Goal: Task Accomplishment & Management: Manage account settings

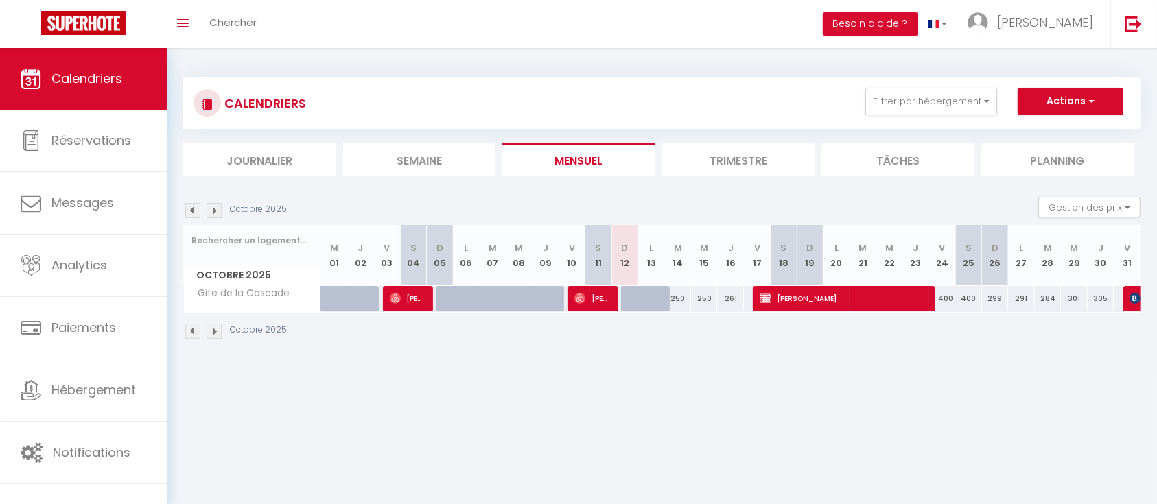
click at [710, 154] on li "Trimestre" at bounding box center [738, 160] width 153 height 34
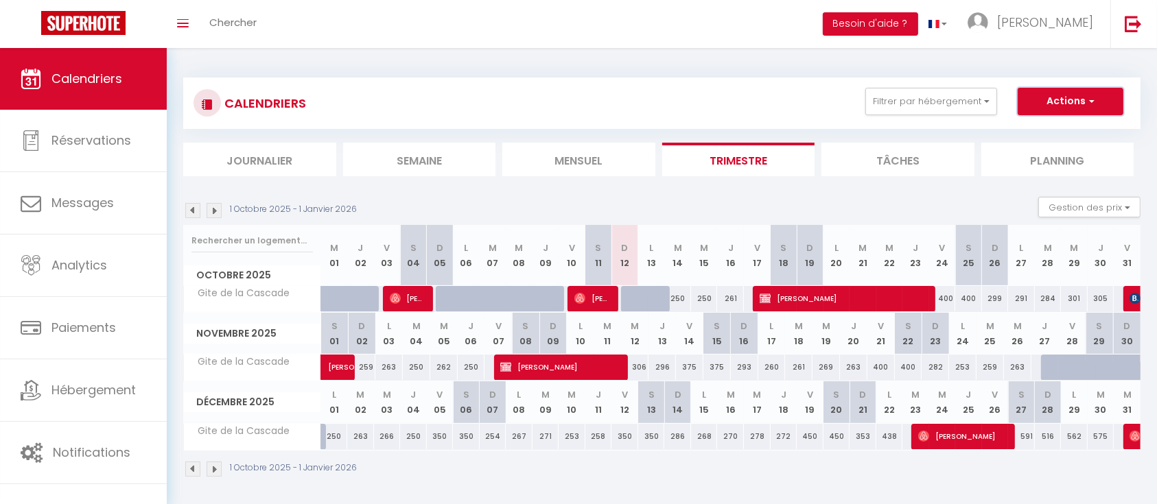
click at [1048, 97] on button "Actions" at bounding box center [1071, 101] width 106 height 27
click at [966, 106] on button "Filtrer par hébergement" at bounding box center [931, 101] width 132 height 27
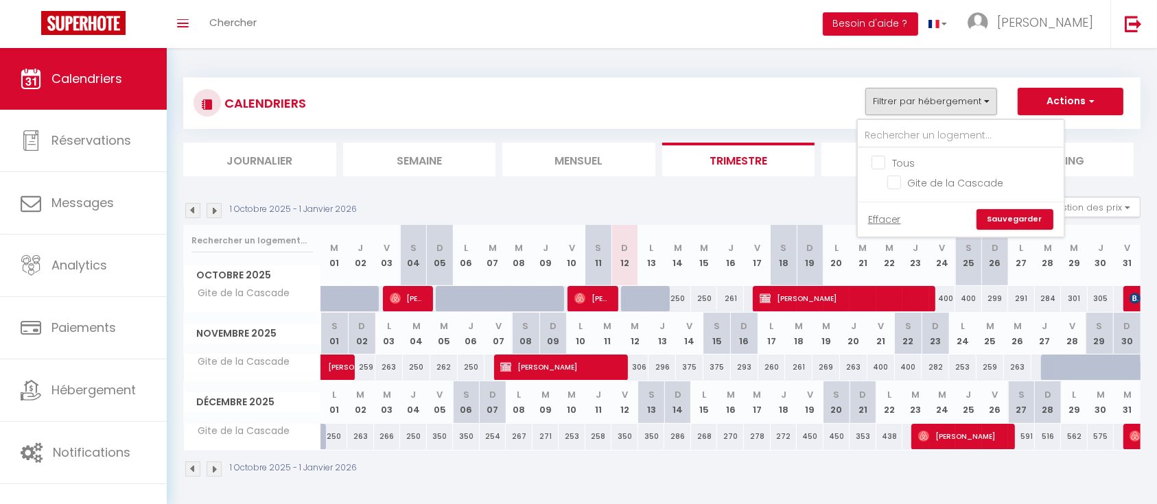
click at [748, 113] on div "CALENDRIERS Filtrer par hébergement Tous Gite de la Cascade Effacer Sauvegarder…" at bounding box center [662, 103] width 937 height 31
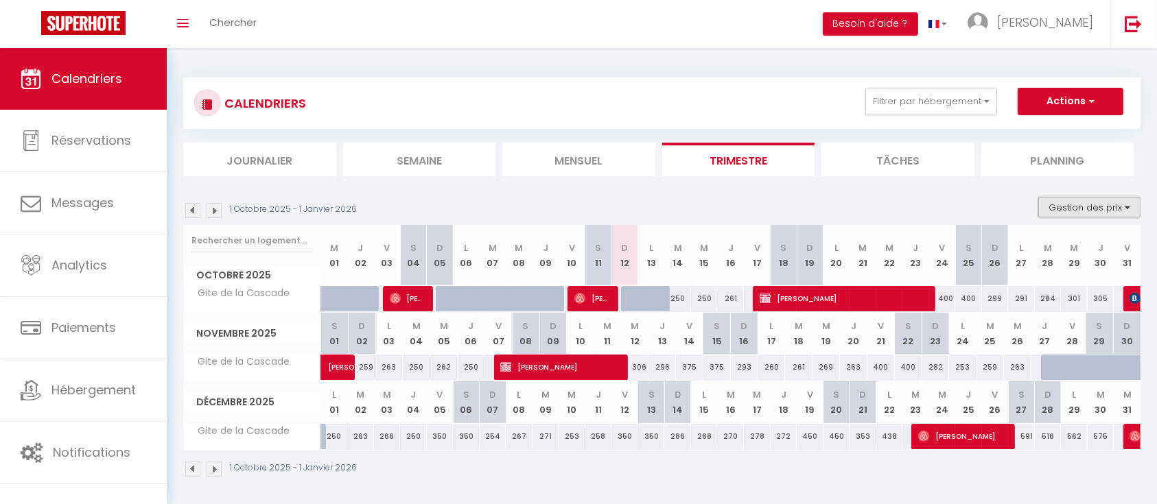
click at [1101, 206] on button "Gestion des prix" at bounding box center [1089, 207] width 102 height 21
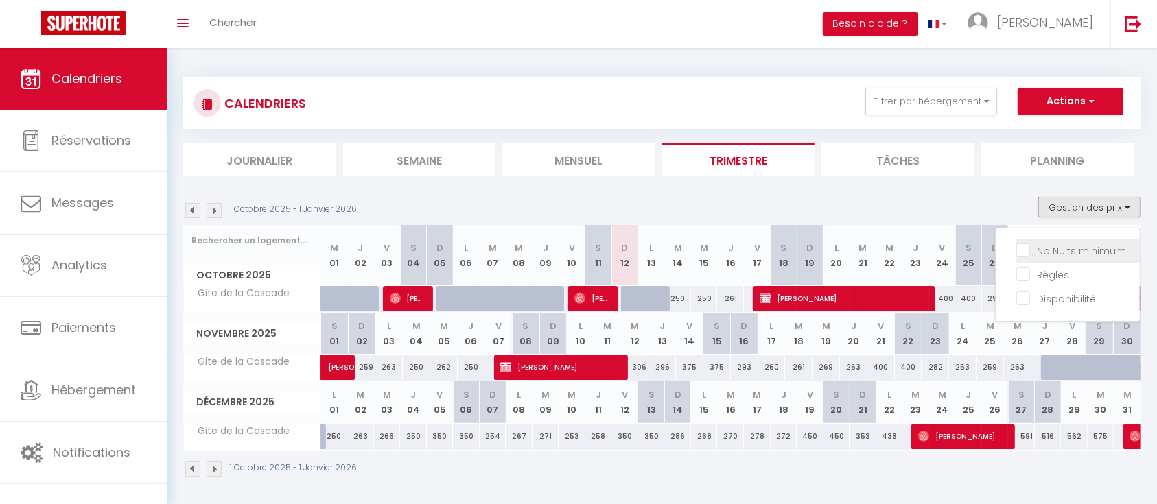
click at [1075, 249] on input "Nb Nuits minimum" at bounding box center [1078, 250] width 124 height 14
checkbox input "true"
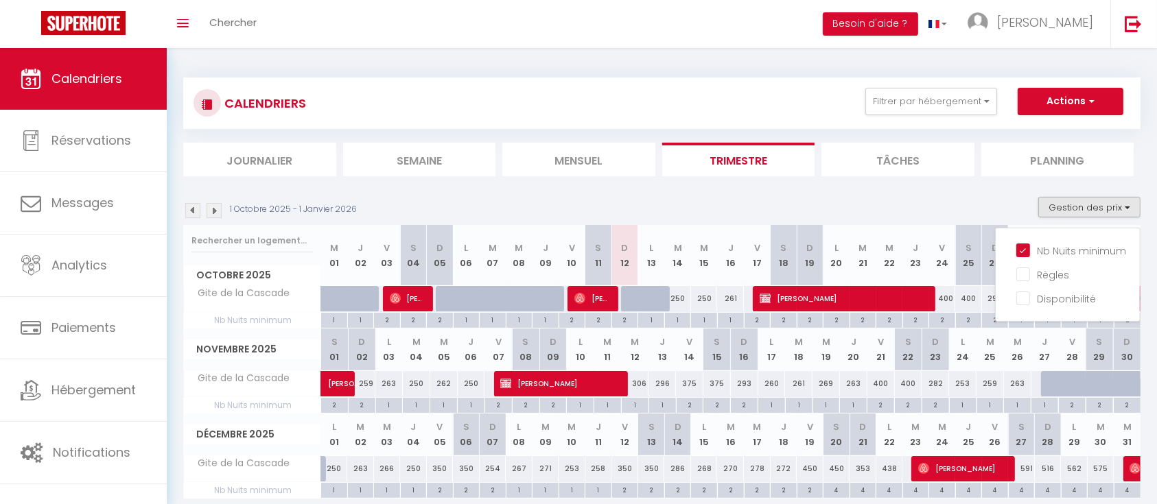
click at [885, 200] on div "1 Octobre 2025 - 1 Janvier 2026 Gestion des prix Nb Nuits minimum Règles Dispon…" at bounding box center [661, 211] width 957 height 28
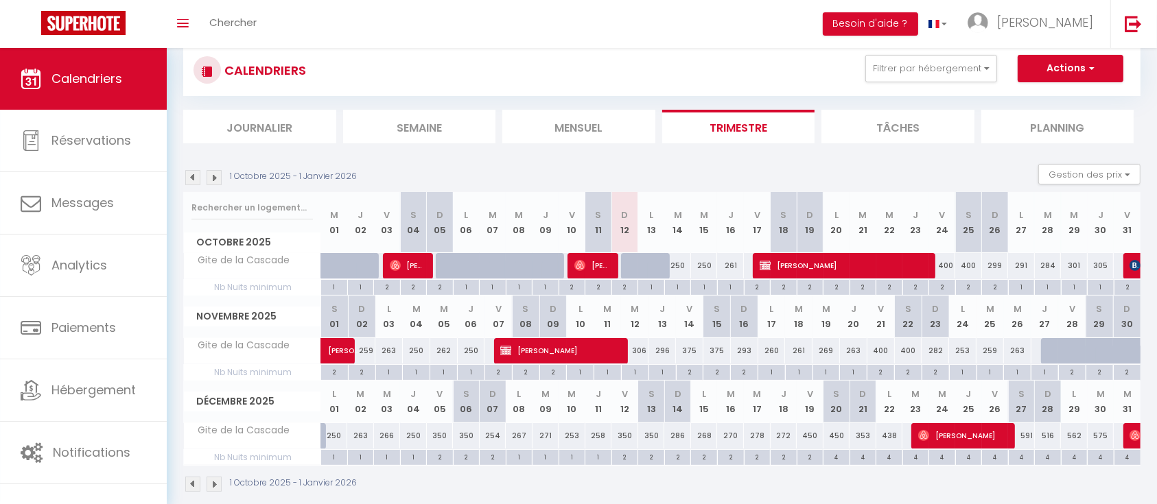
scroll to position [49, 0]
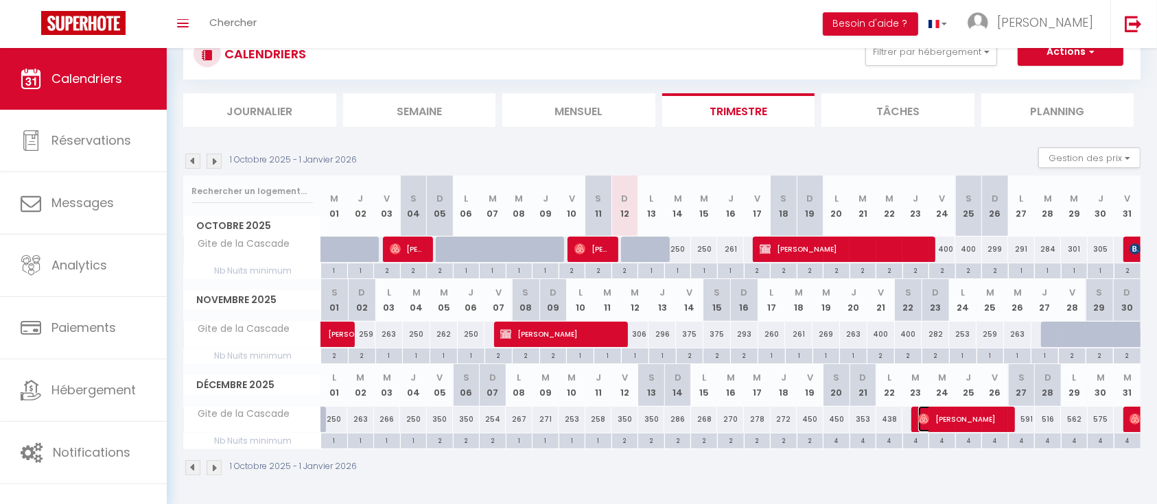
click at [952, 414] on span "[PERSON_NAME]" at bounding box center [962, 419] width 89 height 26
select select "OK"
select select "0"
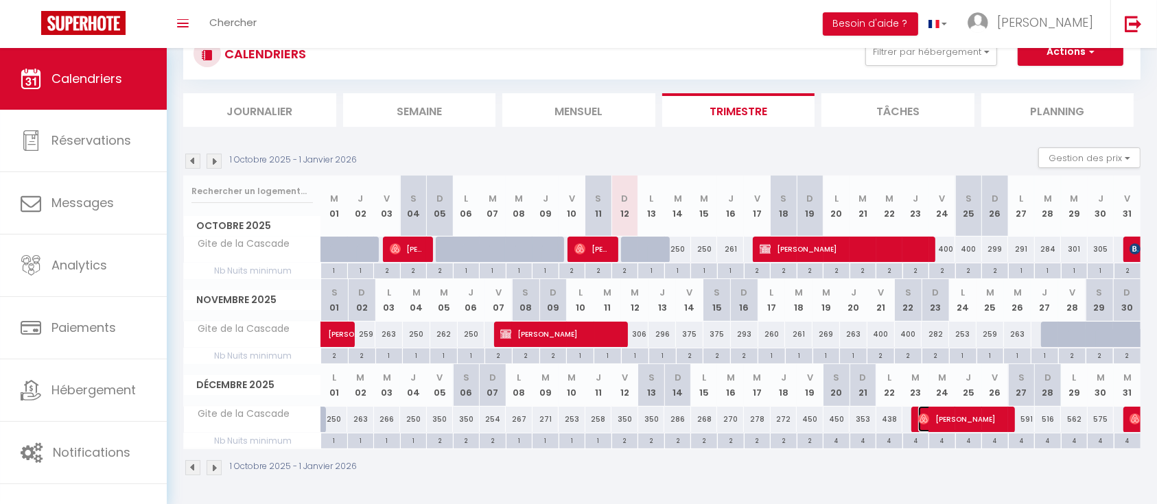
select select "1"
select select
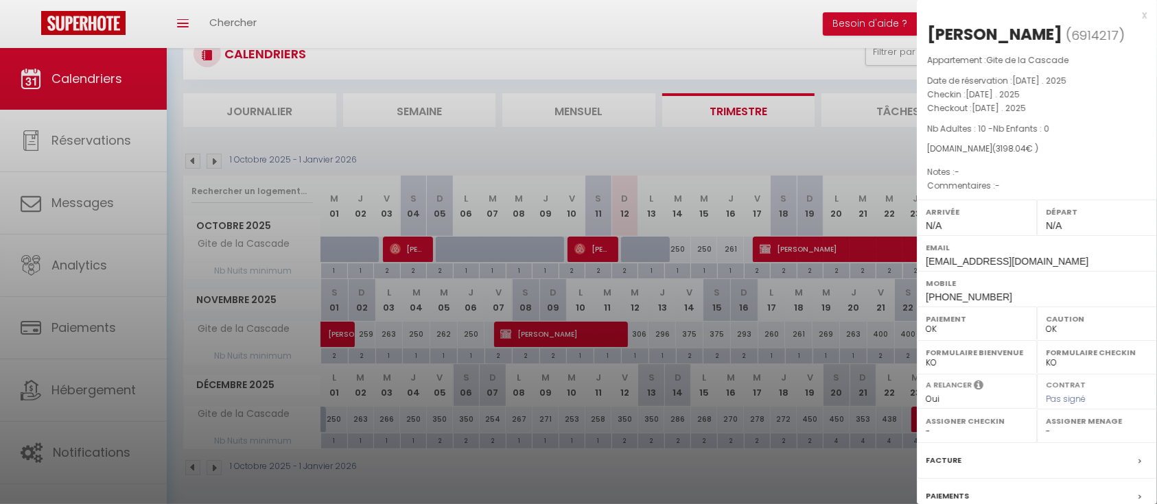
click at [804, 144] on div at bounding box center [578, 252] width 1157 height 504
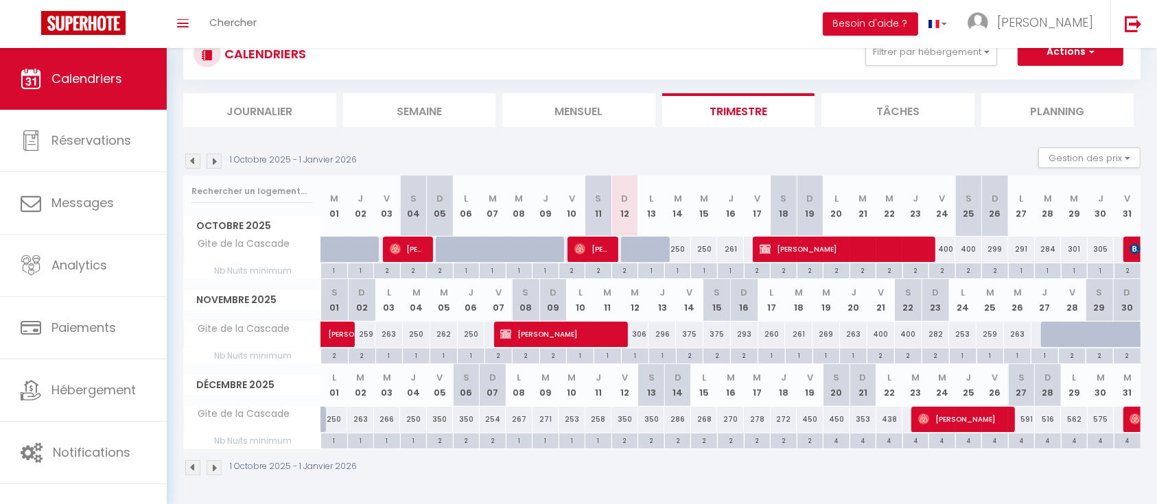
click at [211, 160] on img at bounding box center [214, 161] width 15 height 15
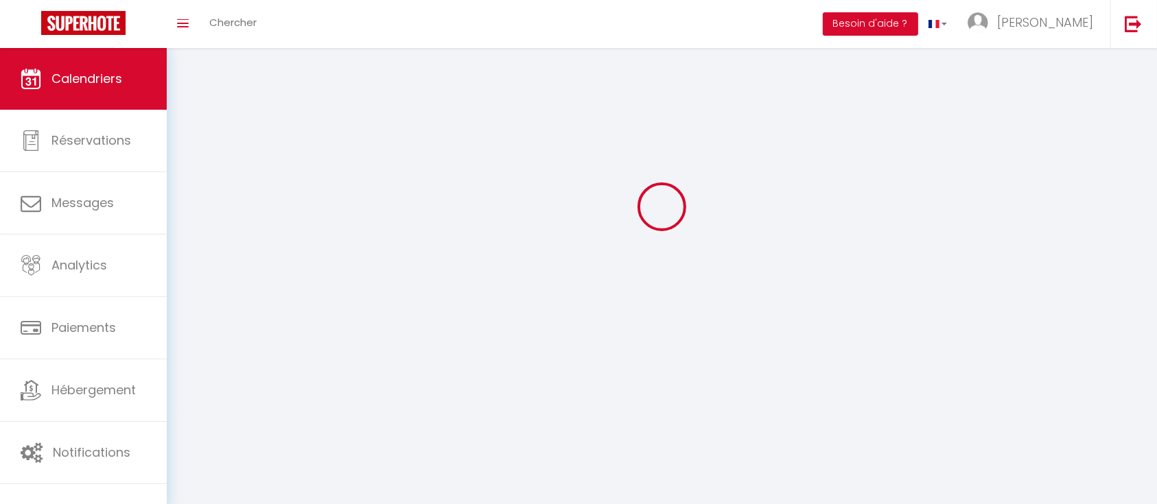
scroll to position [48, 0]
select select "0"
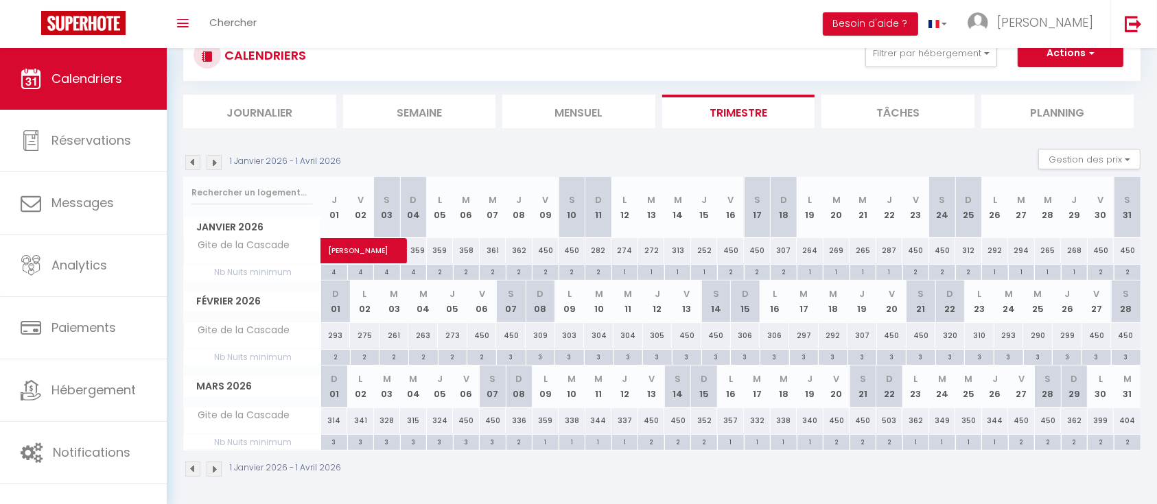
scroll to position [49, 0]
click at [422, 249] on span "[PERSON_NAME]" at bounding box center [375, 242] width 95 height 26
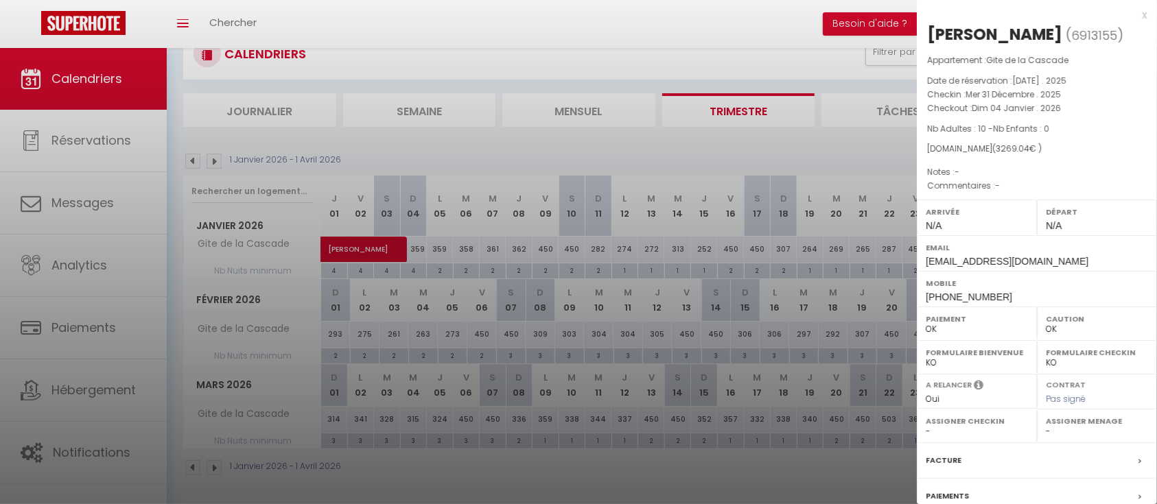
click at [396, 149] on div at bounding box center [578, 252] width 1157 height 504
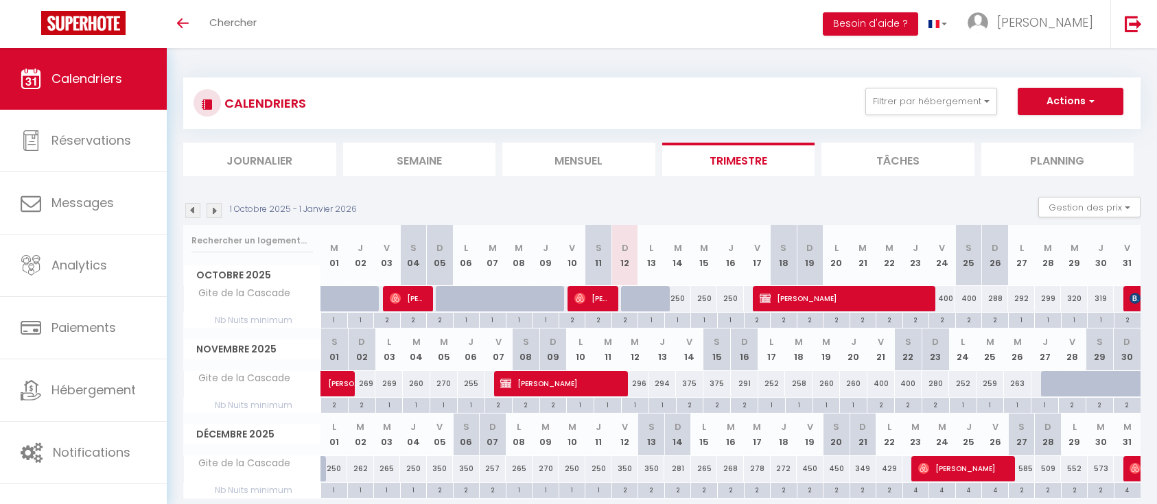
scroll to position [49, 0]
